Goal: Find specific page/section: Find specific page/section

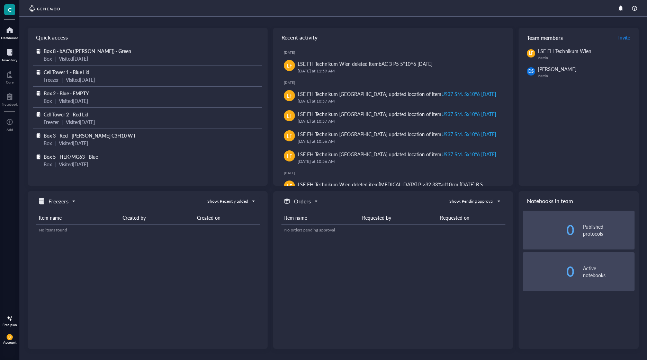
click at [13, 55] on div at bounding box center [9, 52] width 15 height 11
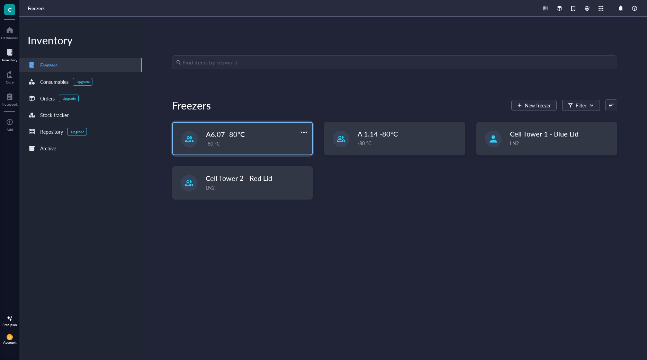
click at [237, 139] on span "A6.07 -80°C" at bounding box center [225, 134] width 39 height 10
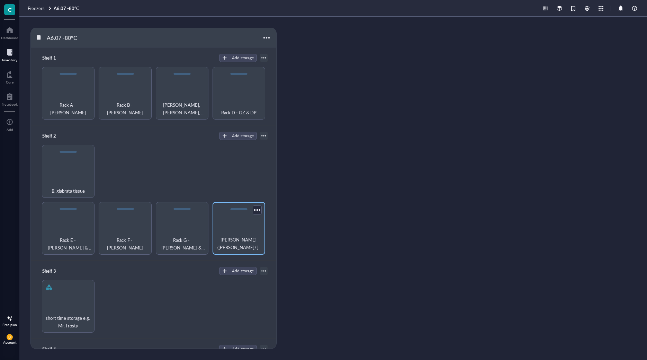
scroll to position [44, 0]
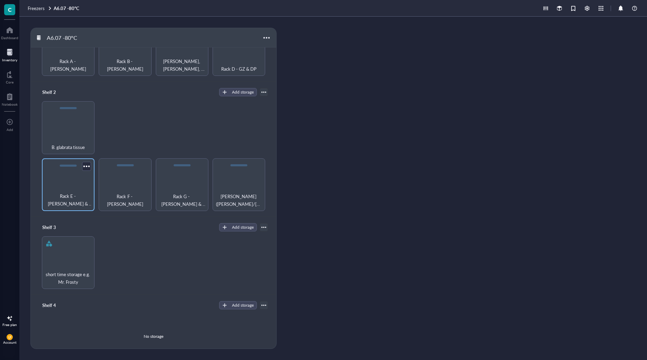
click at [81, 189] on div "Rack E - [PERSON_NAME] & MK" at bounding box center [68, 184] width 53 height 53
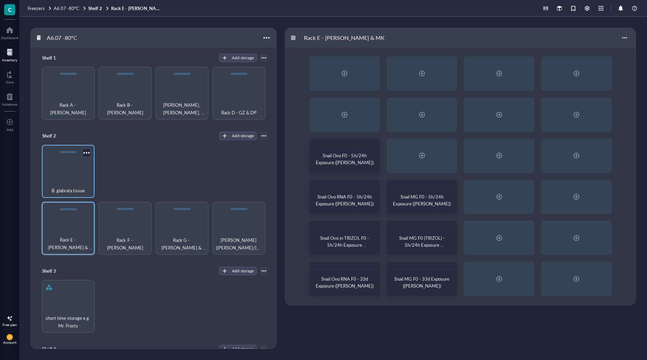
click at [64, 175] on div "B. glabrata tissue" at bounding box center [68, 171] width 53 height 53
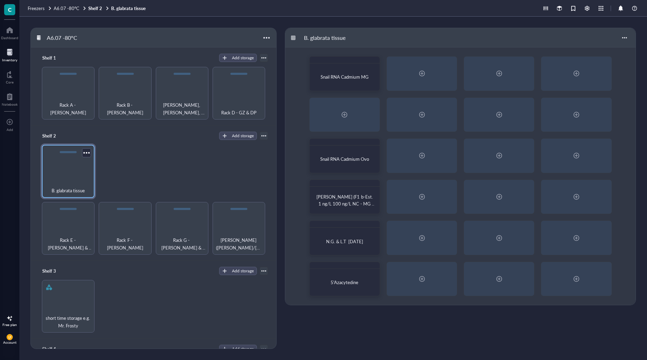
click at [61, 165] on div "B. glabrata tissue" at bounding box center [68, 171] width 53 height 53
click at [83, 224] on div "Rack E - [PERSON_NAME] & MK" at bounding box center [68, 228] width 53 height 53
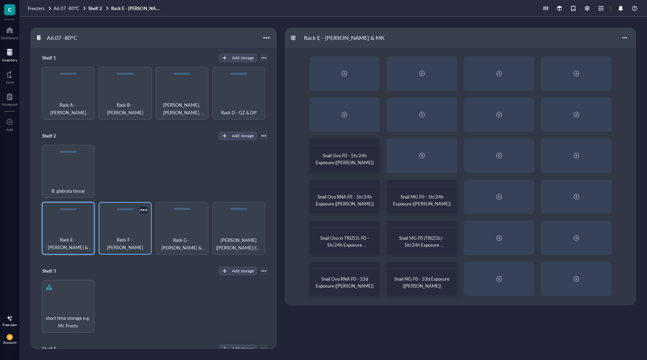
click at [124, 222] on div "Rack F - [PERSON_NAME]" at bounding box center [125, 228] width 53 height 53
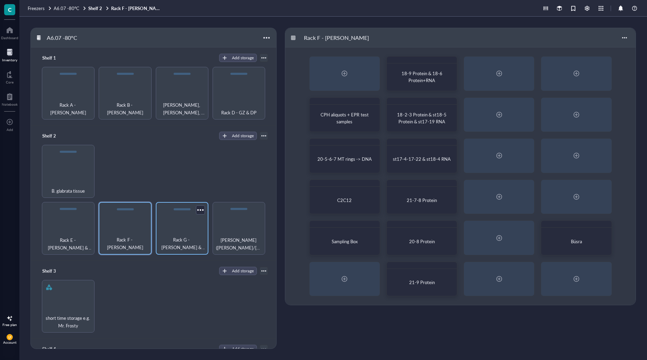
click at [173, 222] on div "Rack G - [PERSON_NAME] & MTE" at bounding box center [182, 228] width 53 height 53
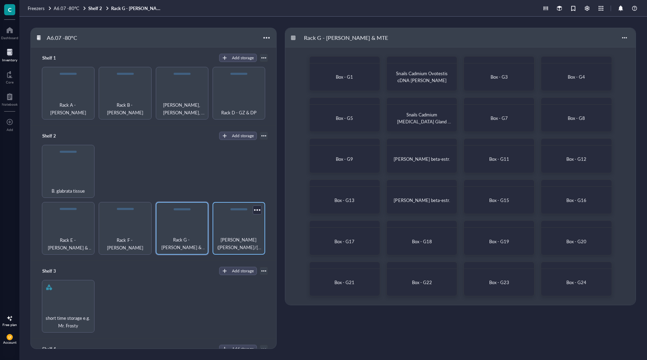
click at [233, 231] on div "[PERSON_NAME] ([PERSON_NAME]/[PERSON_NAME]/[PERSON_NAME]/[PERSON_NAME] ) & MUT" at bounding box center [239, 228] width 53 height 53
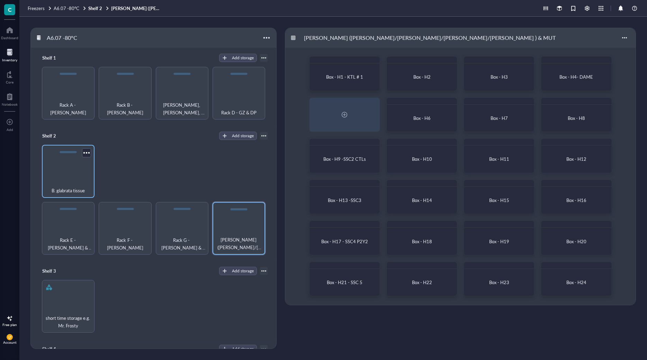
click at [63, 168] on div "B. glabrata tissue" at bounding box center [68, 171] width 53 height 53
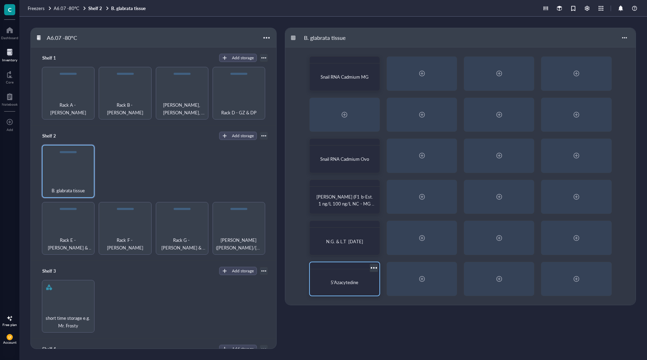
click at [372, 266] on div at bounding box center [374, 268] width 10 height 10
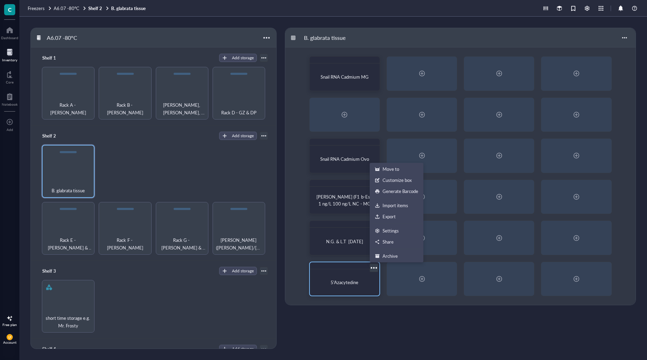
click at [369, 282] on div "5'Azacytedine" at bounding box center [345, 282] width 59 height 7
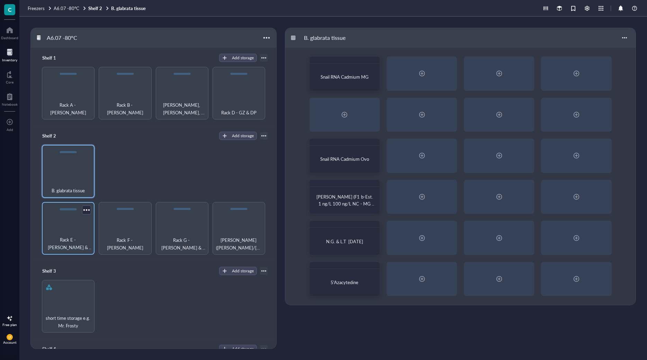
click at [58, 230] on div "Rack E - [PERSON_NAME] & MK" at bounding box center [68, 228] width 53 height 53
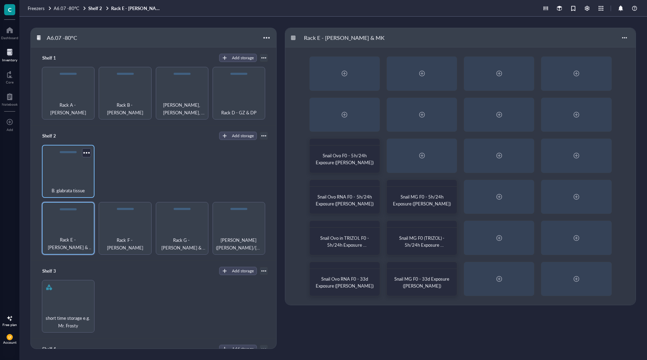
click at [56, 193] on span "B. glabrata tissue" at bounding box center [68, 191] width 33 height 8
